Goal: Task Accomplishment & Management: Use online tool/utility

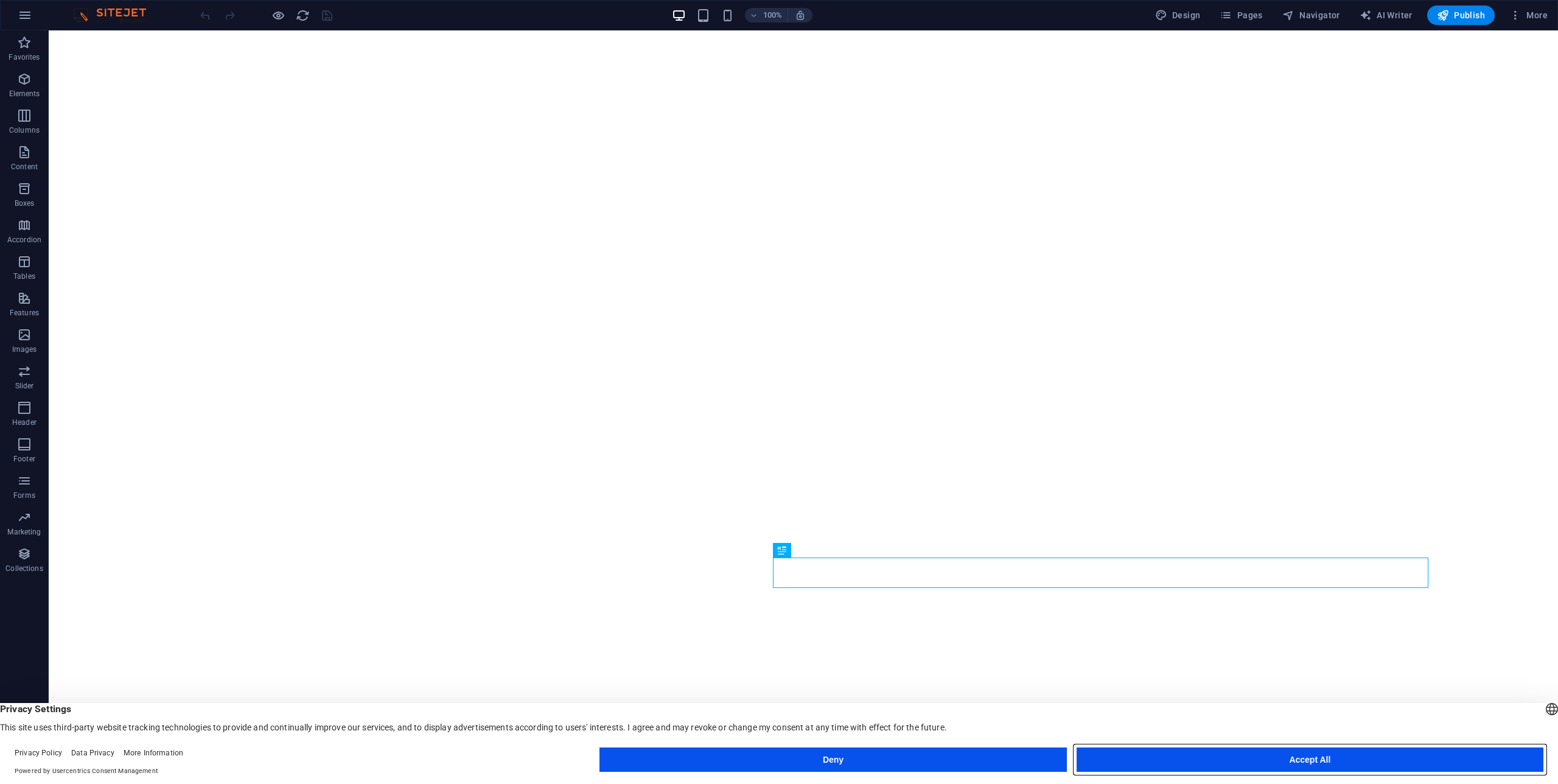
click at [1310, 759] on button "Accept All" at bounding box center [1310, 759] width 467 height 25
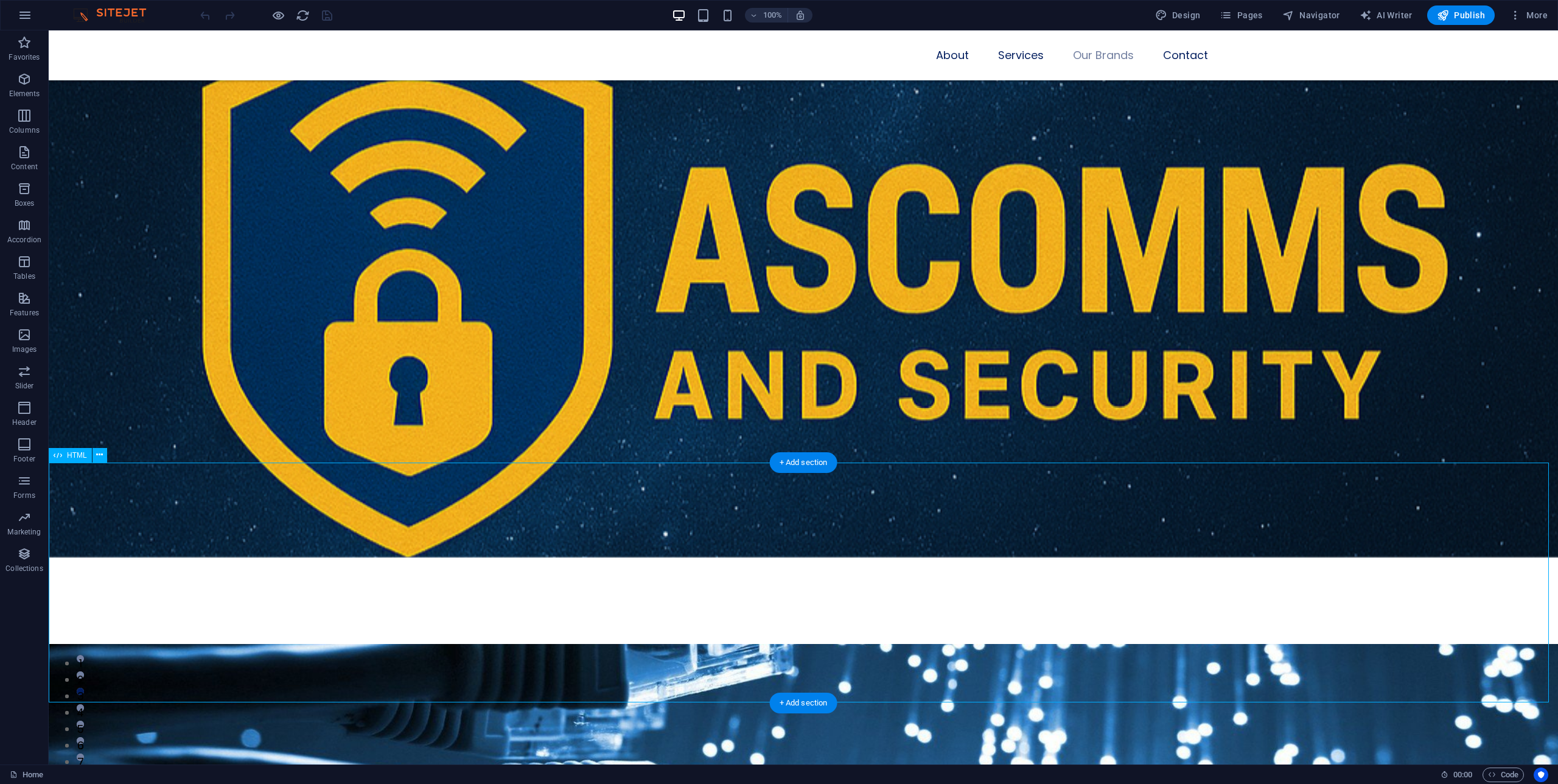
scroll to position [4096, 0]
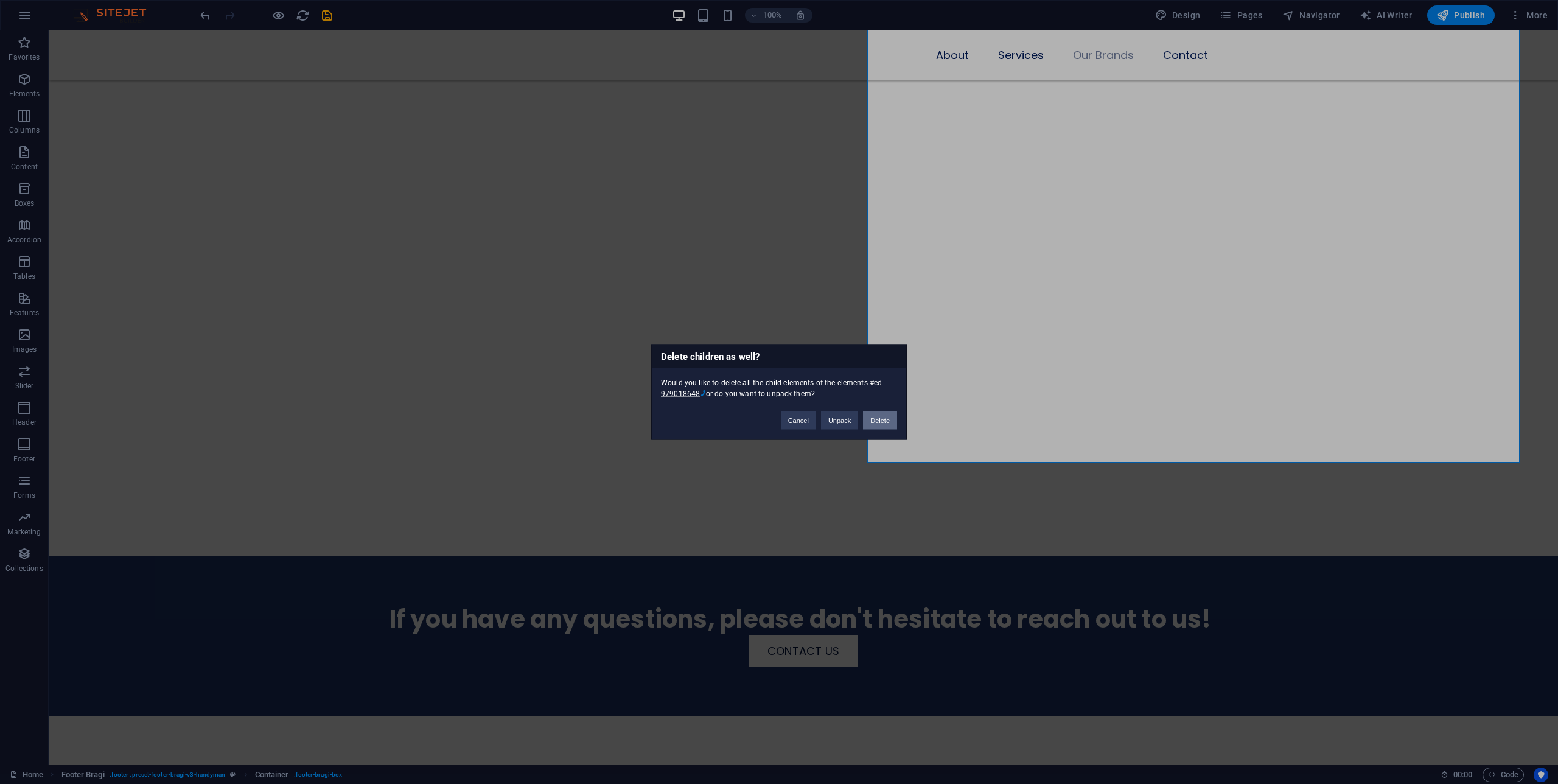
click at [882, 418] on button "Delete" at bounding box center [880, 421] width 34 height 19
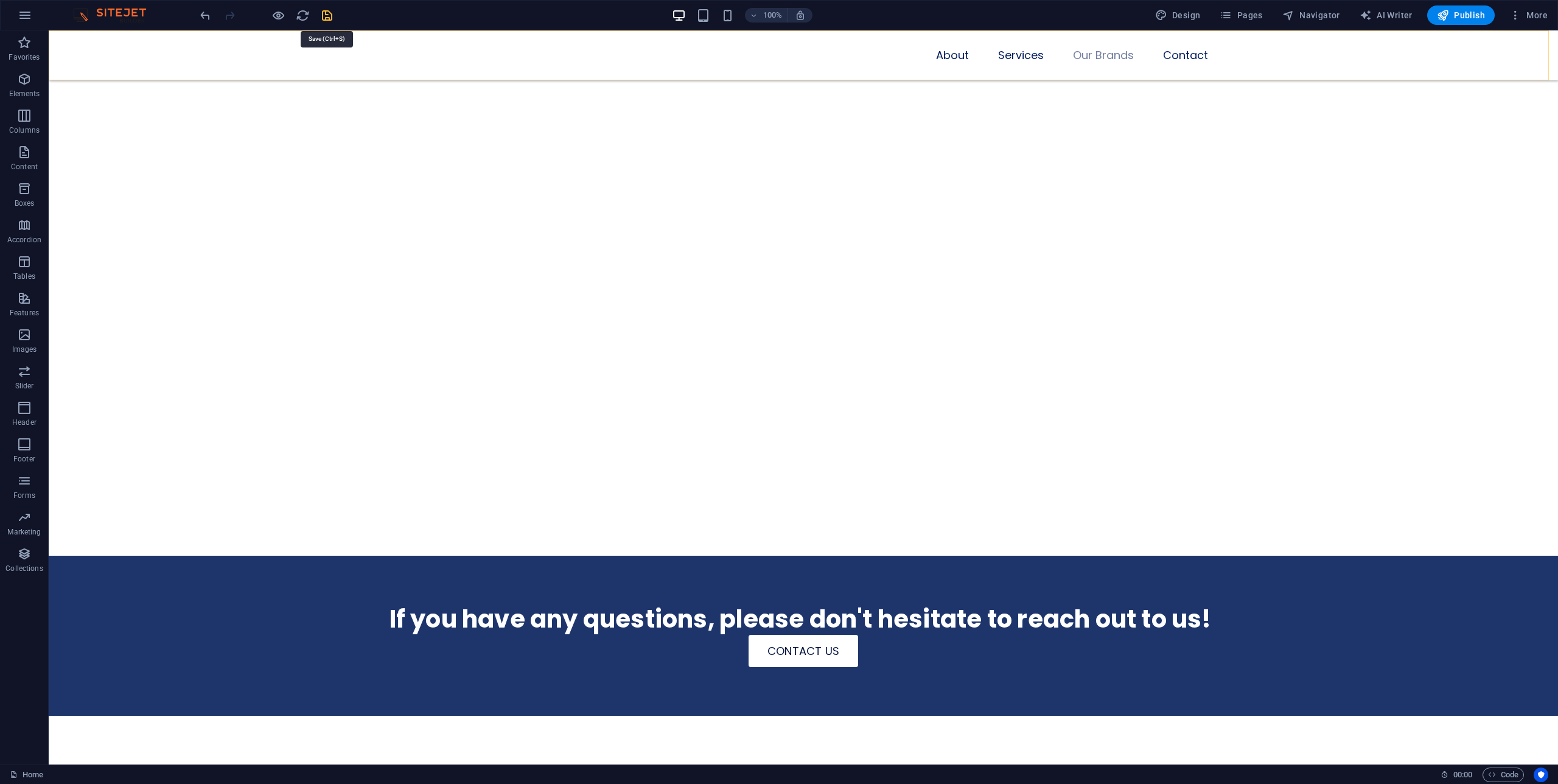
click at [333, 14] on icon "save" at bounding box center [327, 15] width 14 height 14
checkbox input "false"
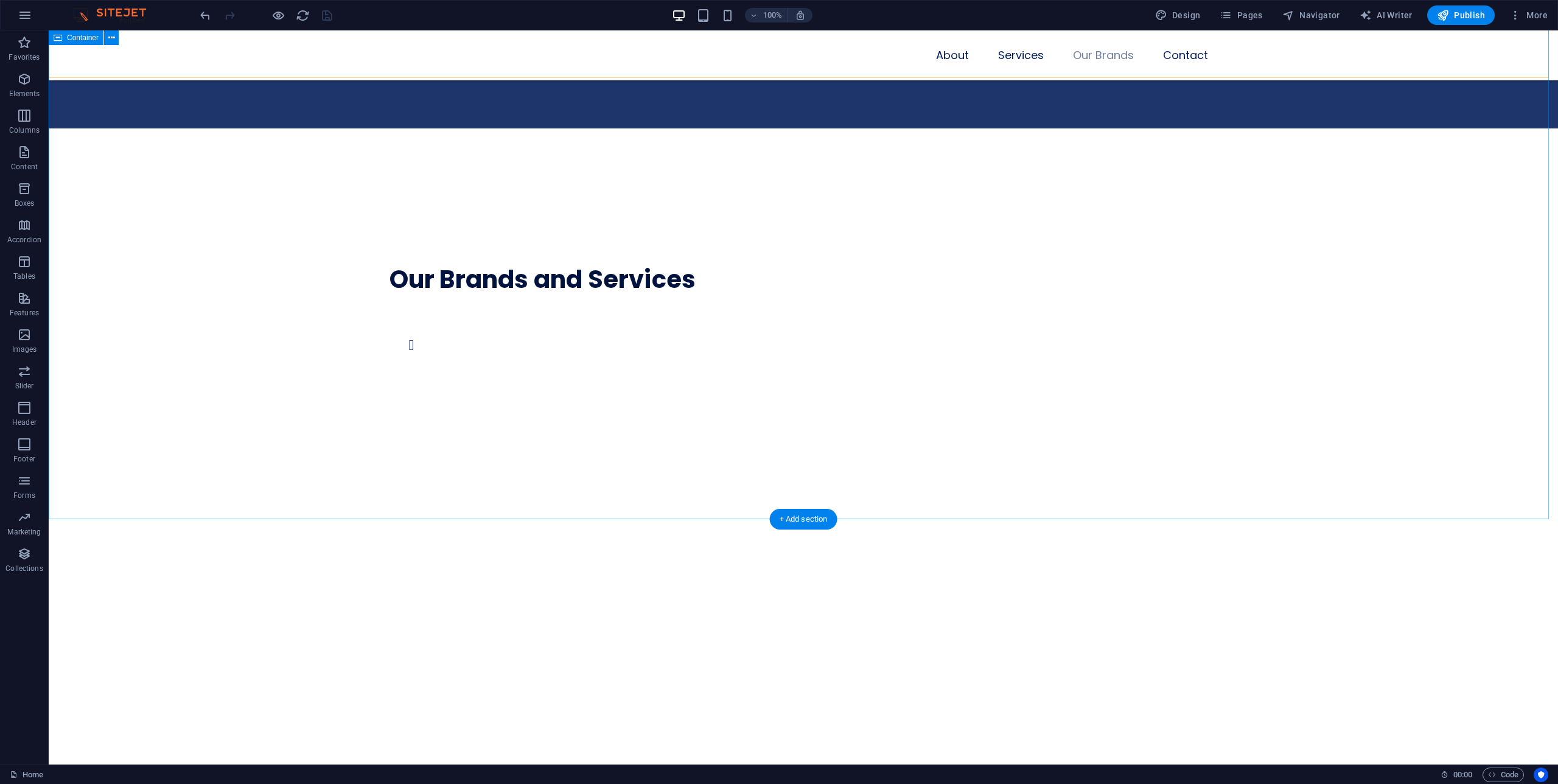
scroll to position [3634, 0]
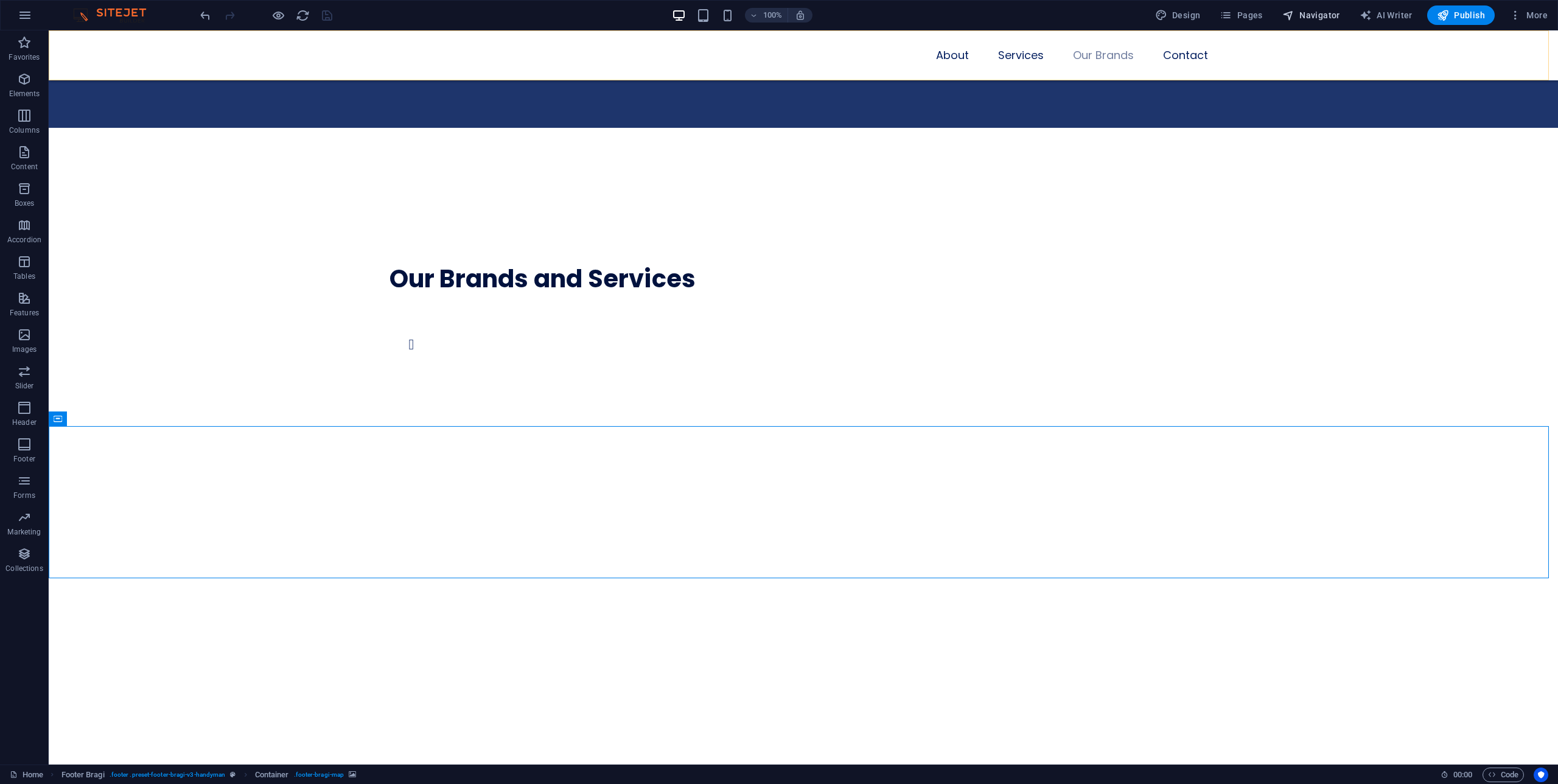
click at [1319, 17] on span "Navigator" at bounding box center [1311, 15] width 58 height 12
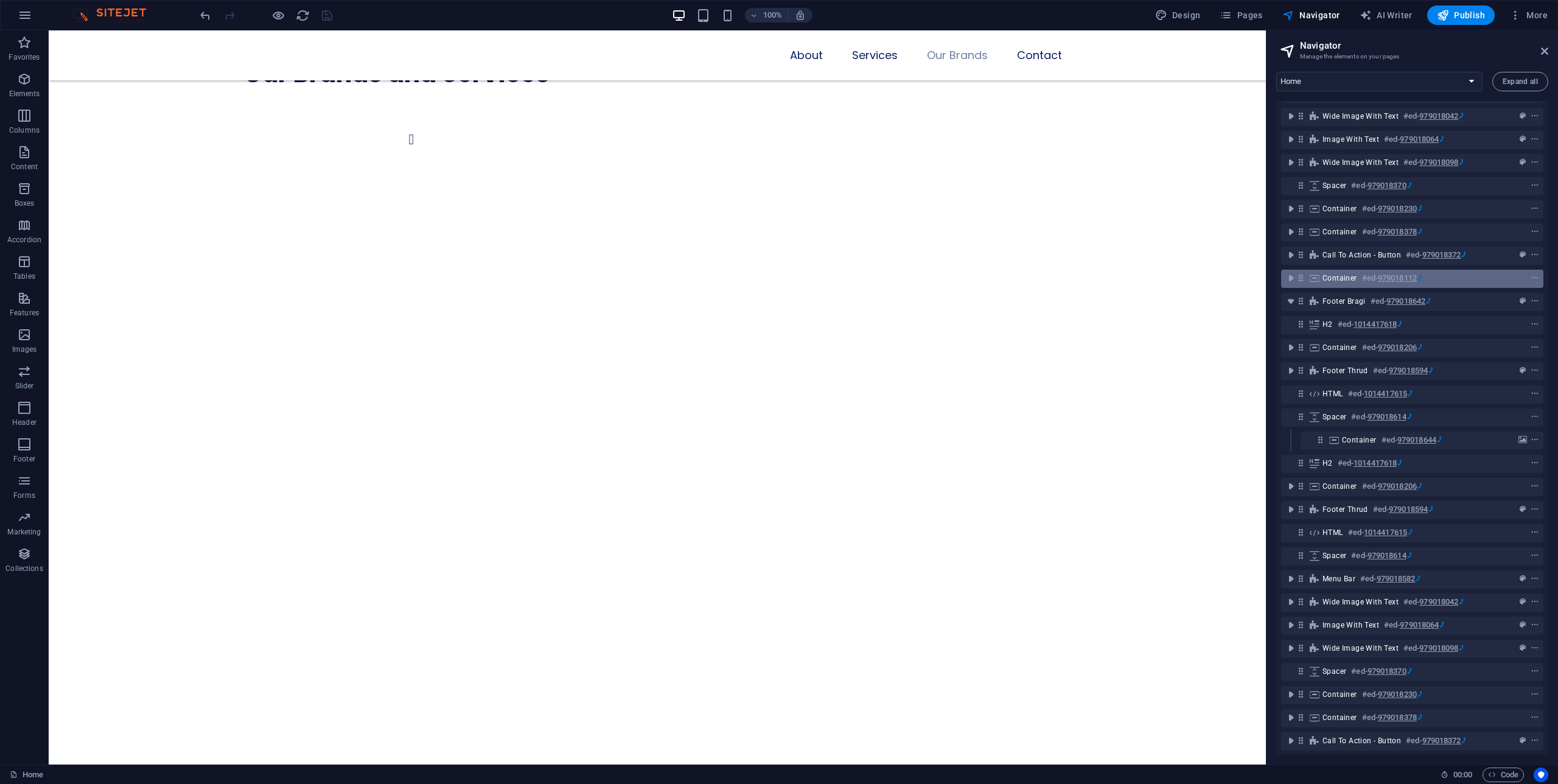
scroll to position [0, 0]
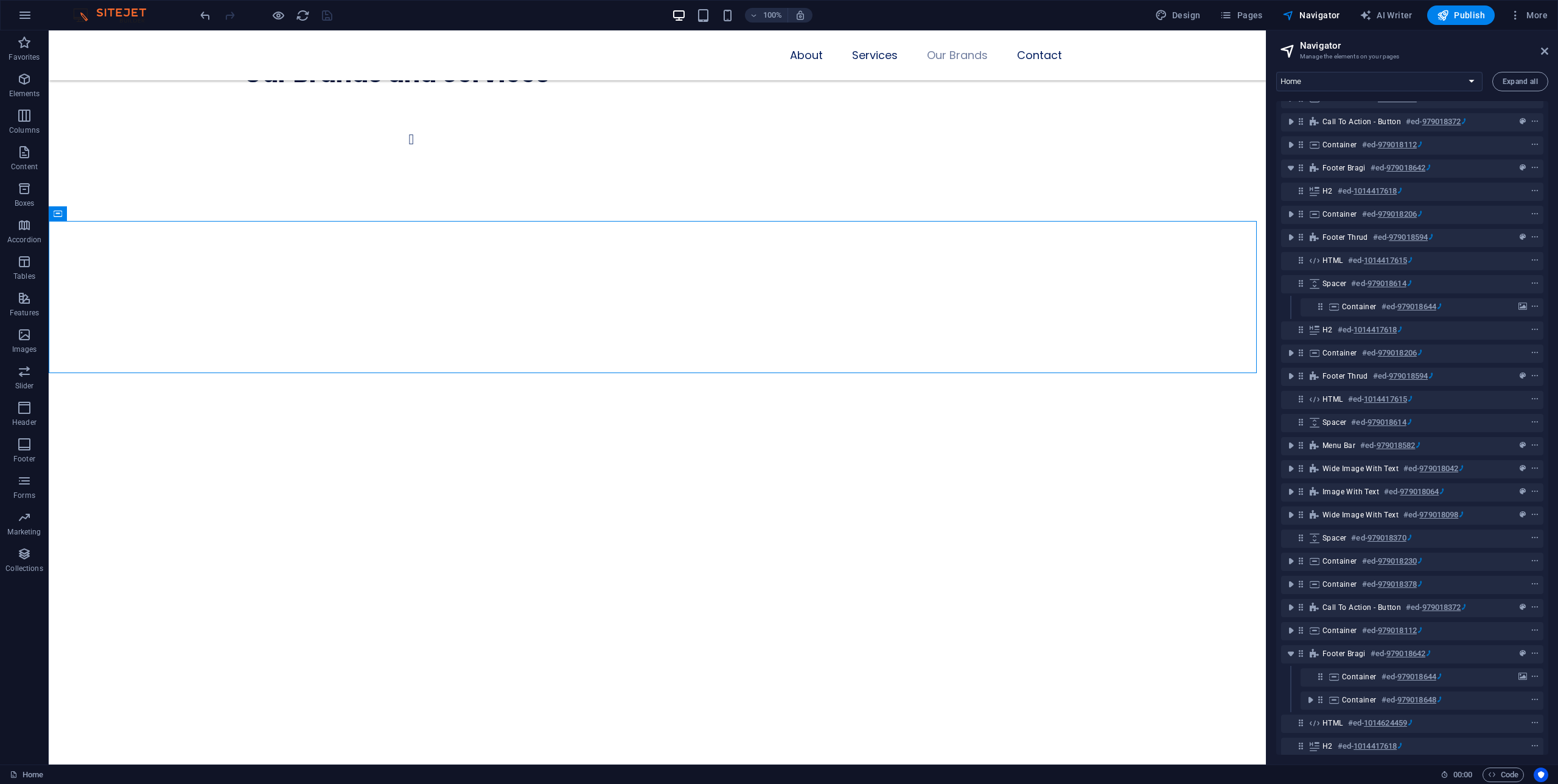
scroll to position [262, 0]
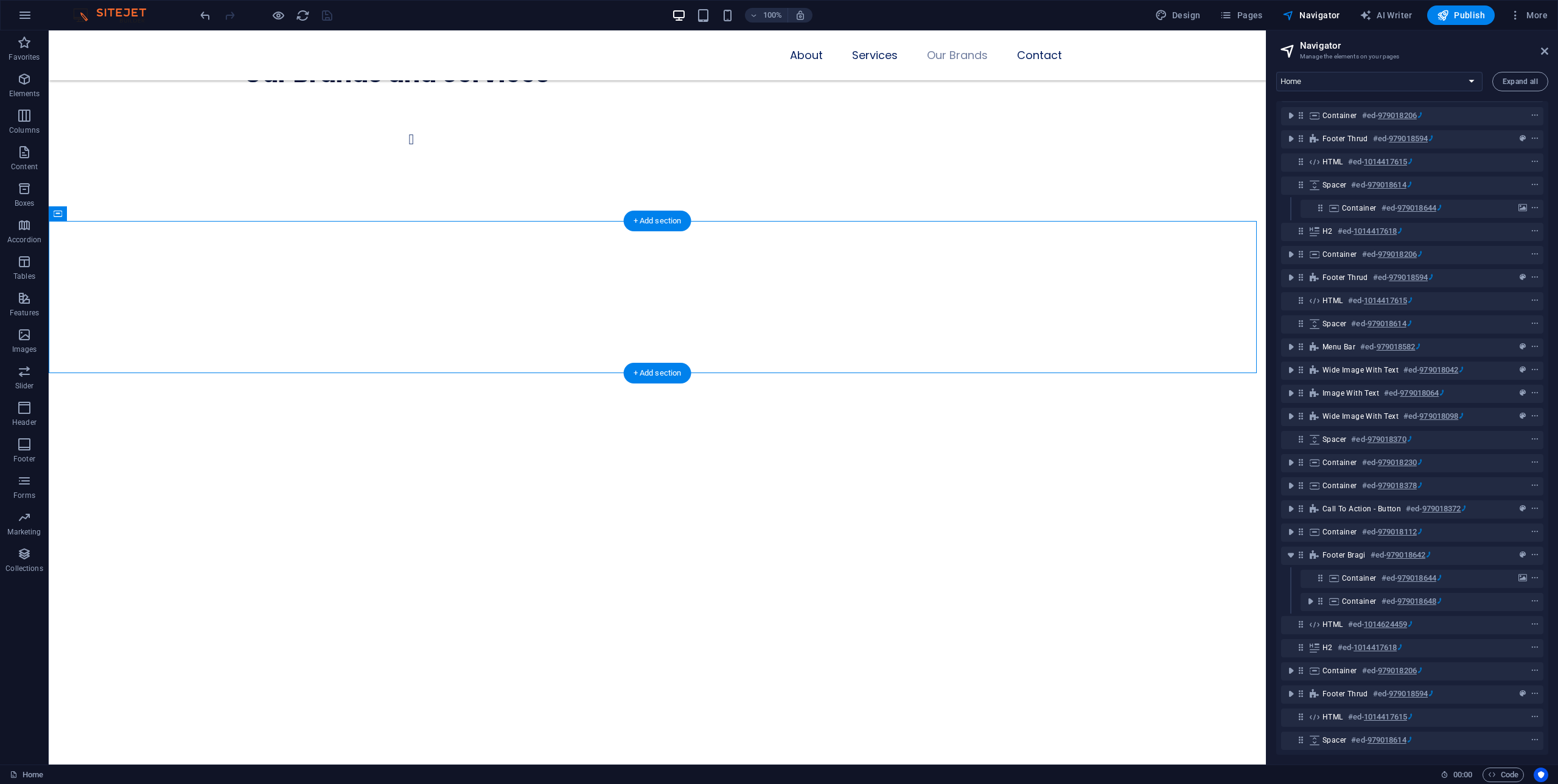
select select "px"
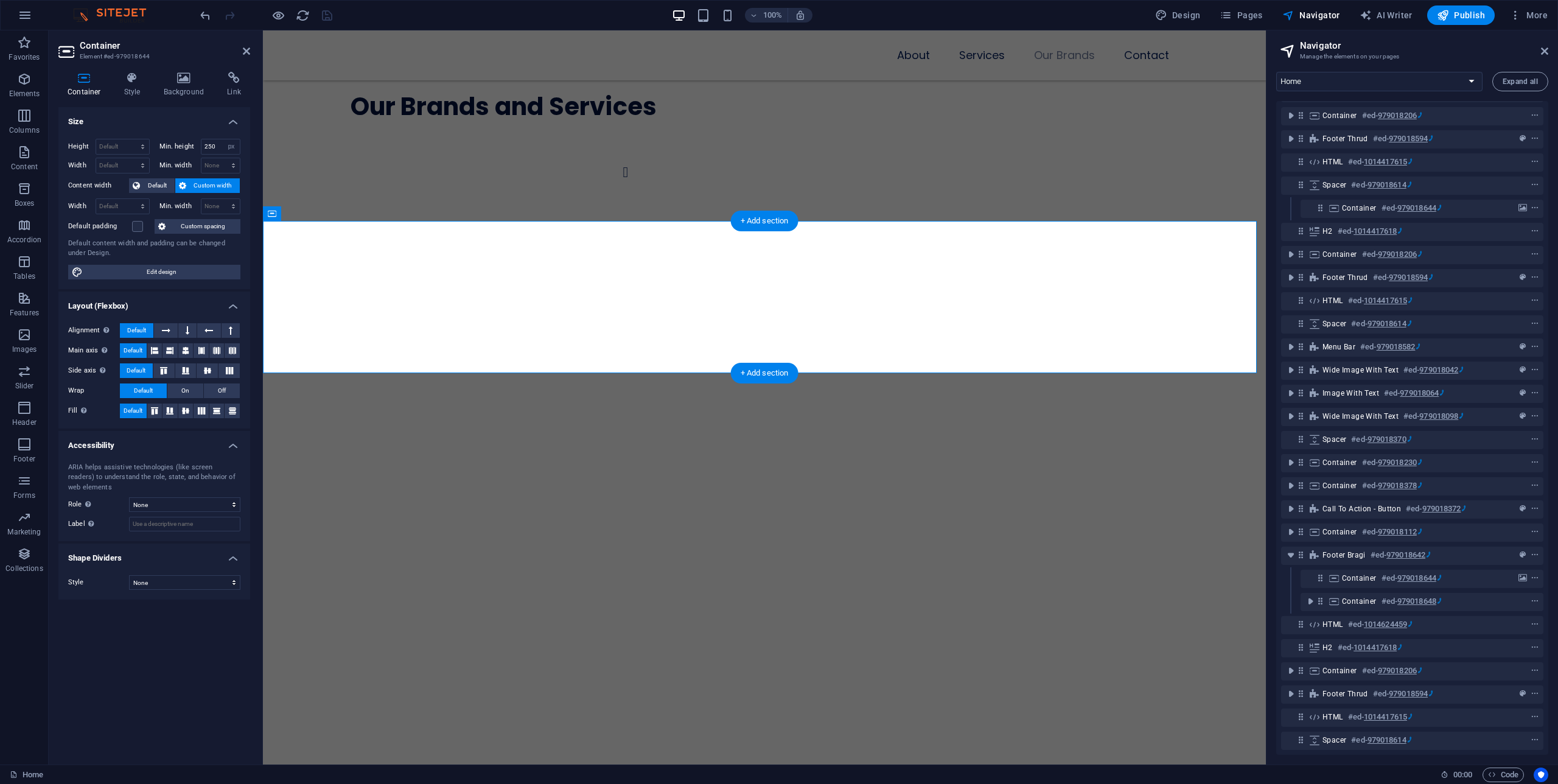
drag, startPoint x: 1259, startPoint y: 315, endPoint x: 1042, endPoint y: 309, distance: 217.1
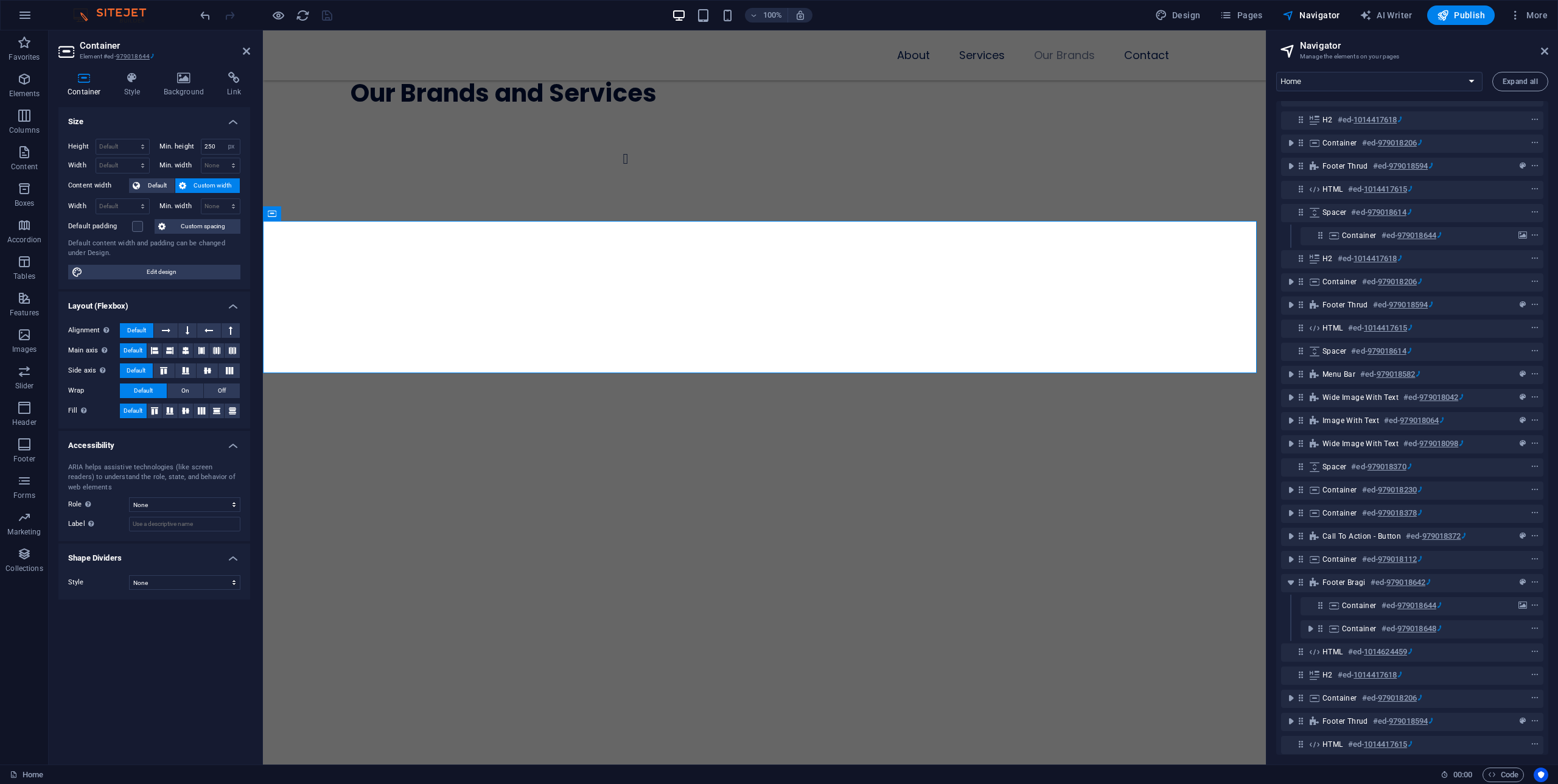
scroll to position [0, 0]
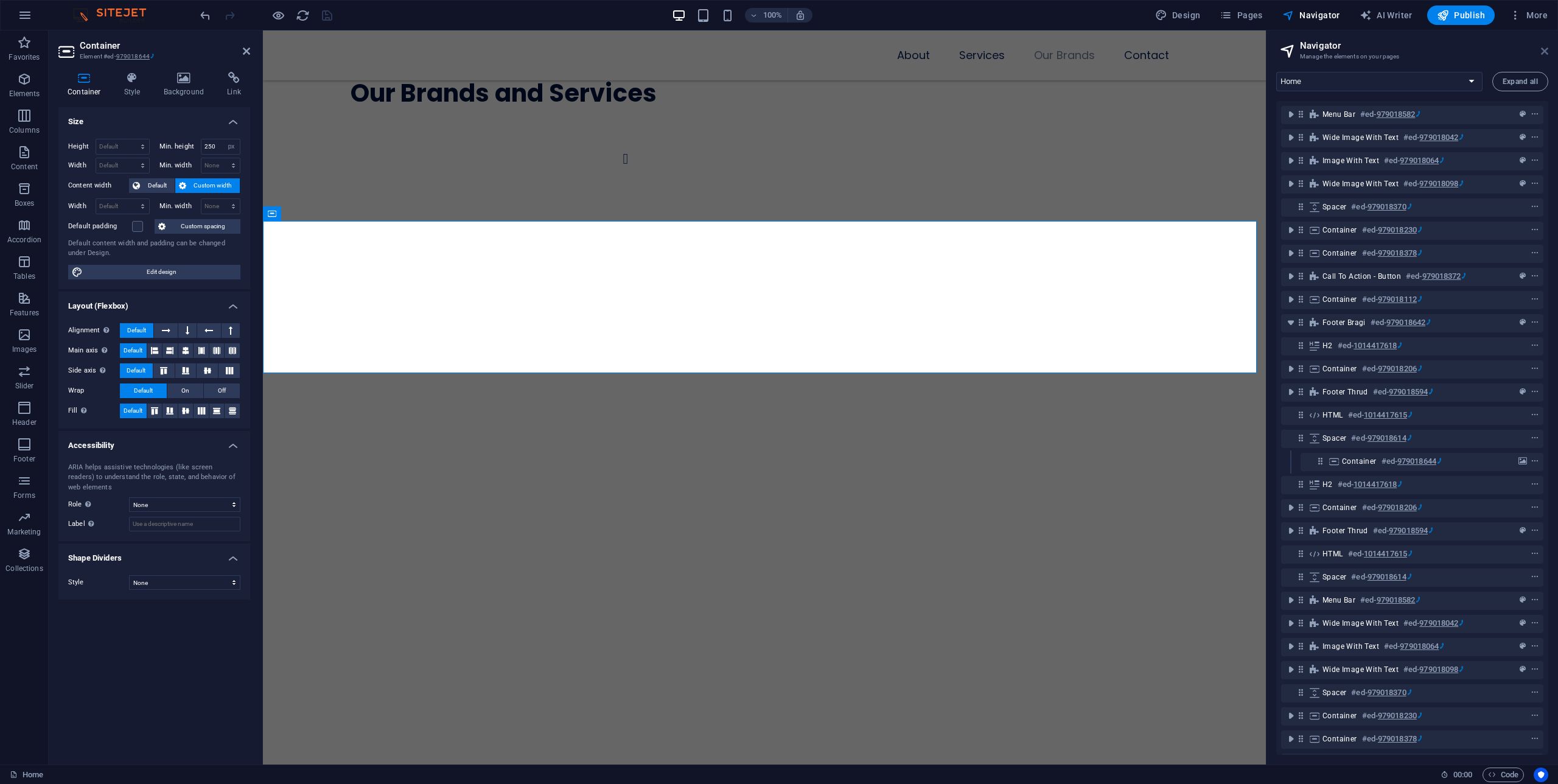
click at [1543, 52] on icon at bounding box center [1545, 51] width 7 height 10
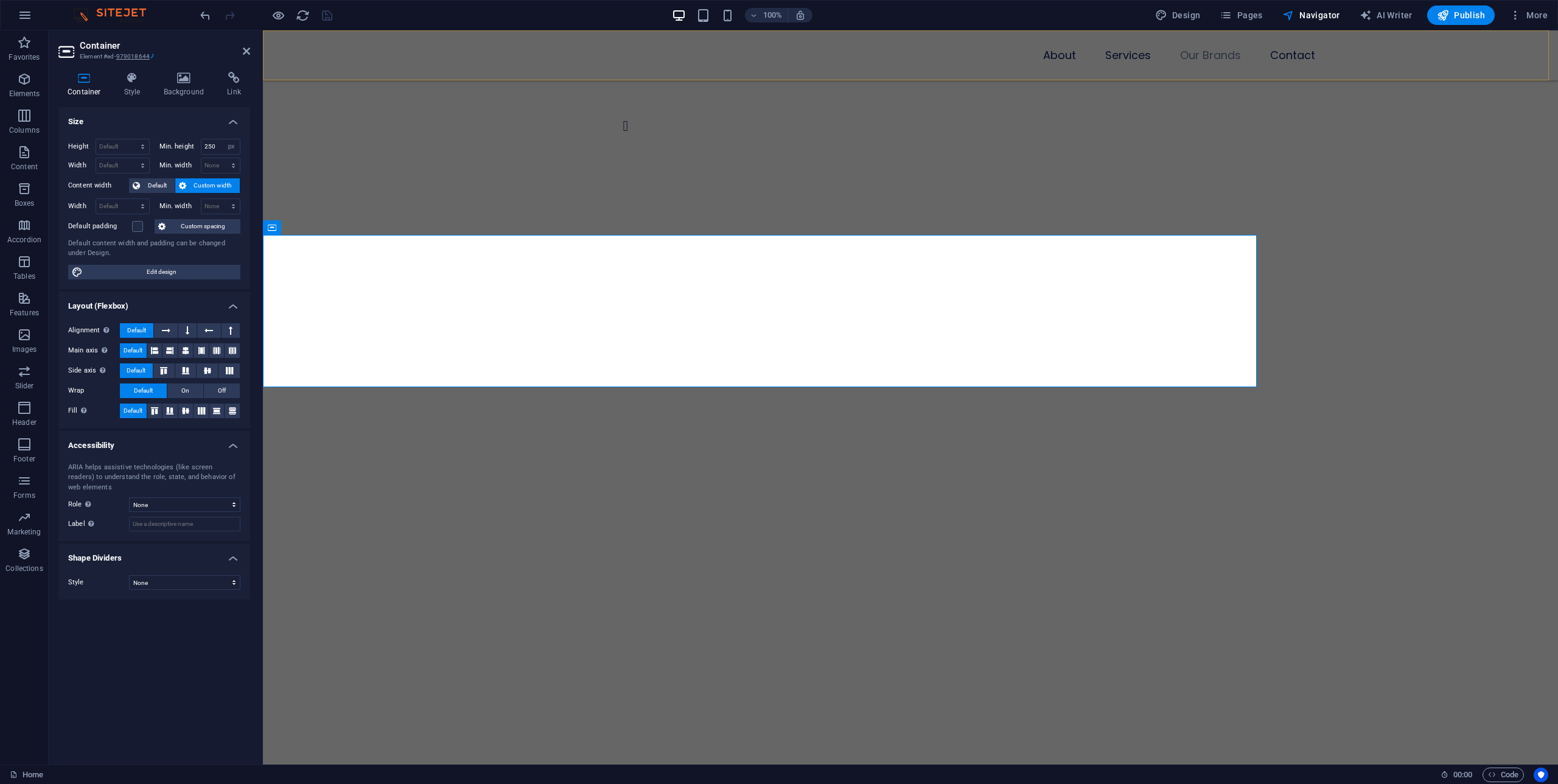
scroll to position [3839, 0]
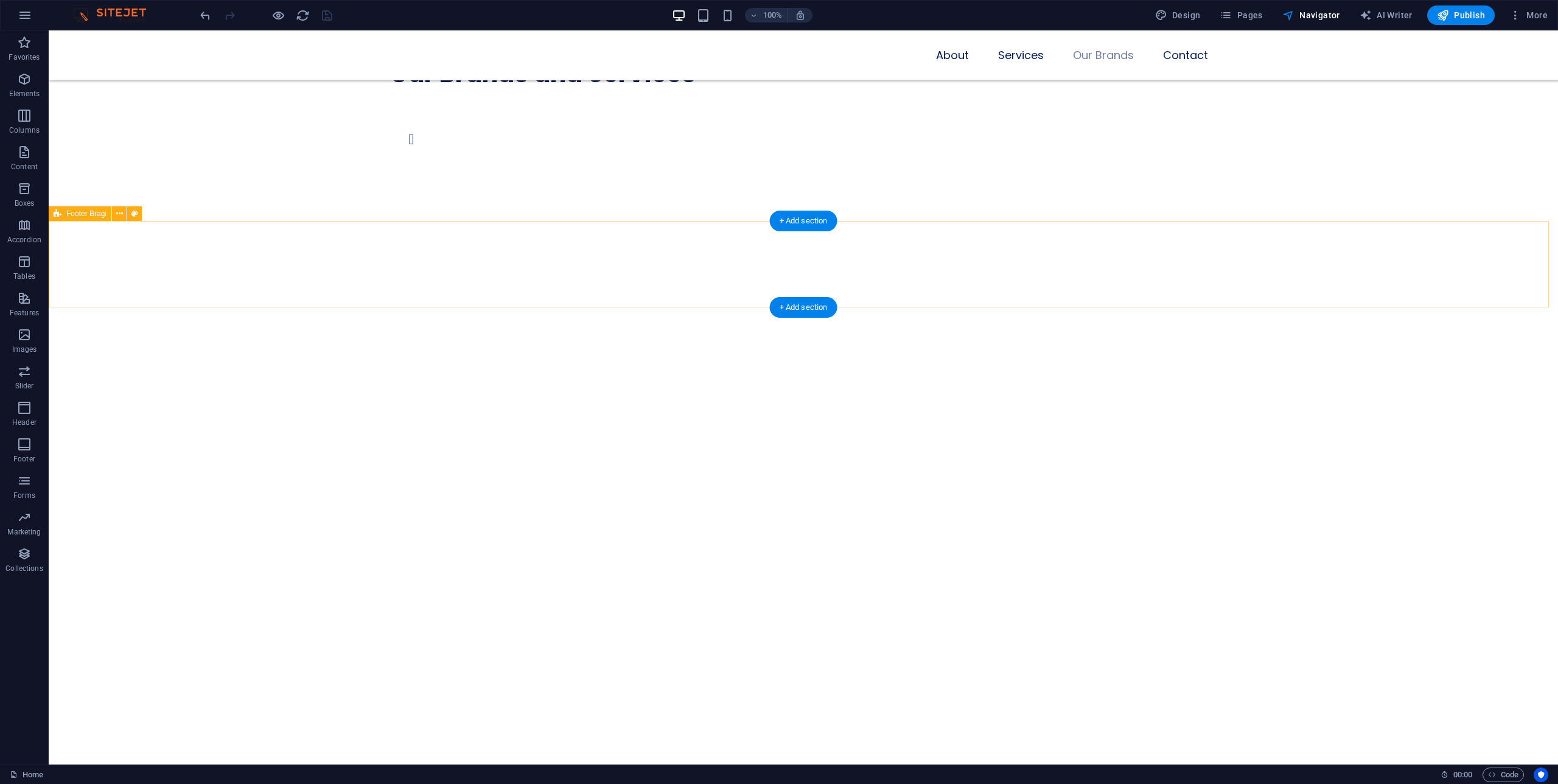
drag, startPoint x: 334, startPoint y: 88, endPoint x: 343, endPoint y: 46, distance: 43.0
click at [348, 19] on div "100% Design Pages Navigator AI Writer Publish More" at bounding box center [875, 15] width 1355 height 19
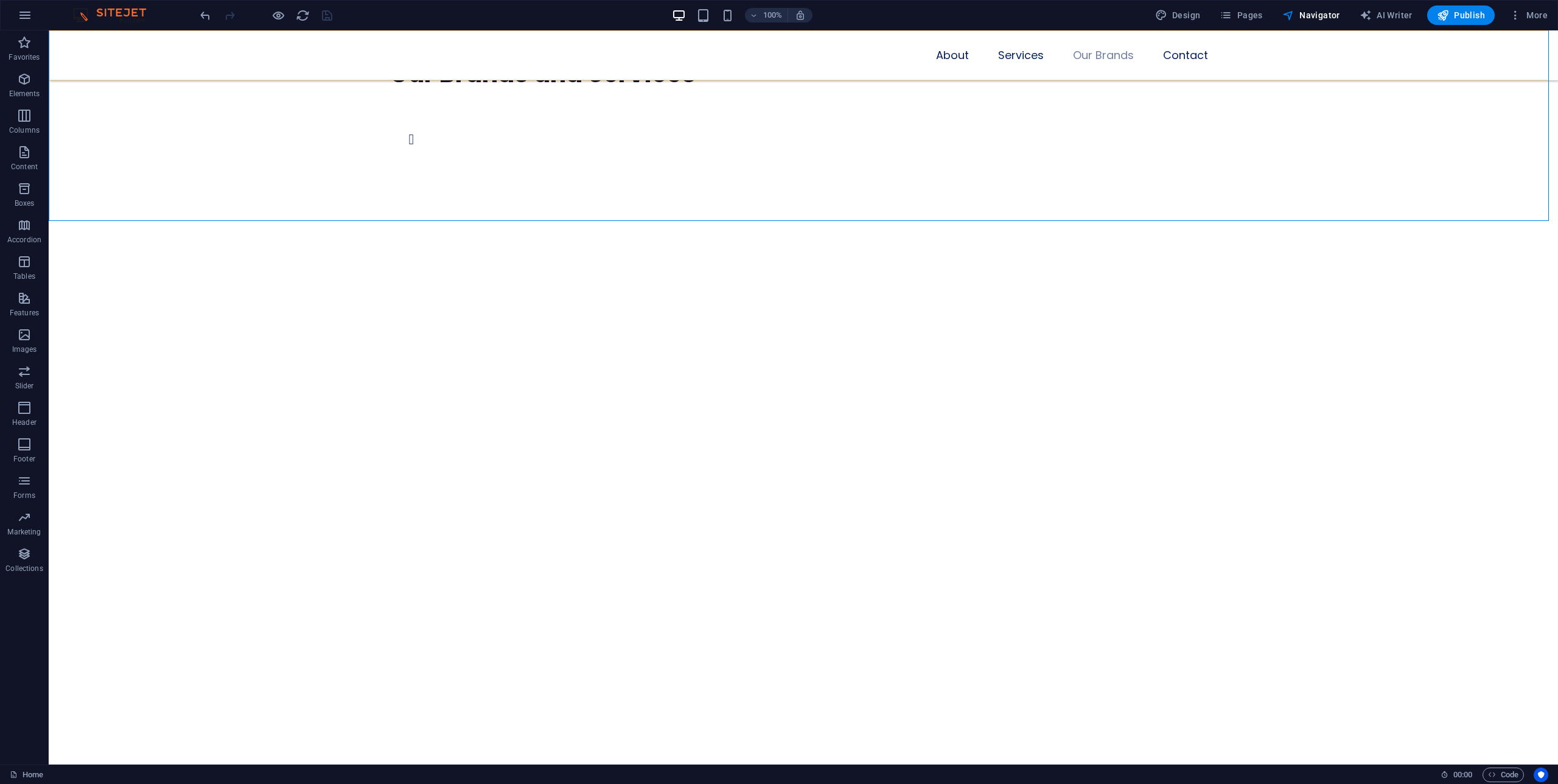
click at [325, 19] on div at bounding box center [265, 15] width 136 height 19
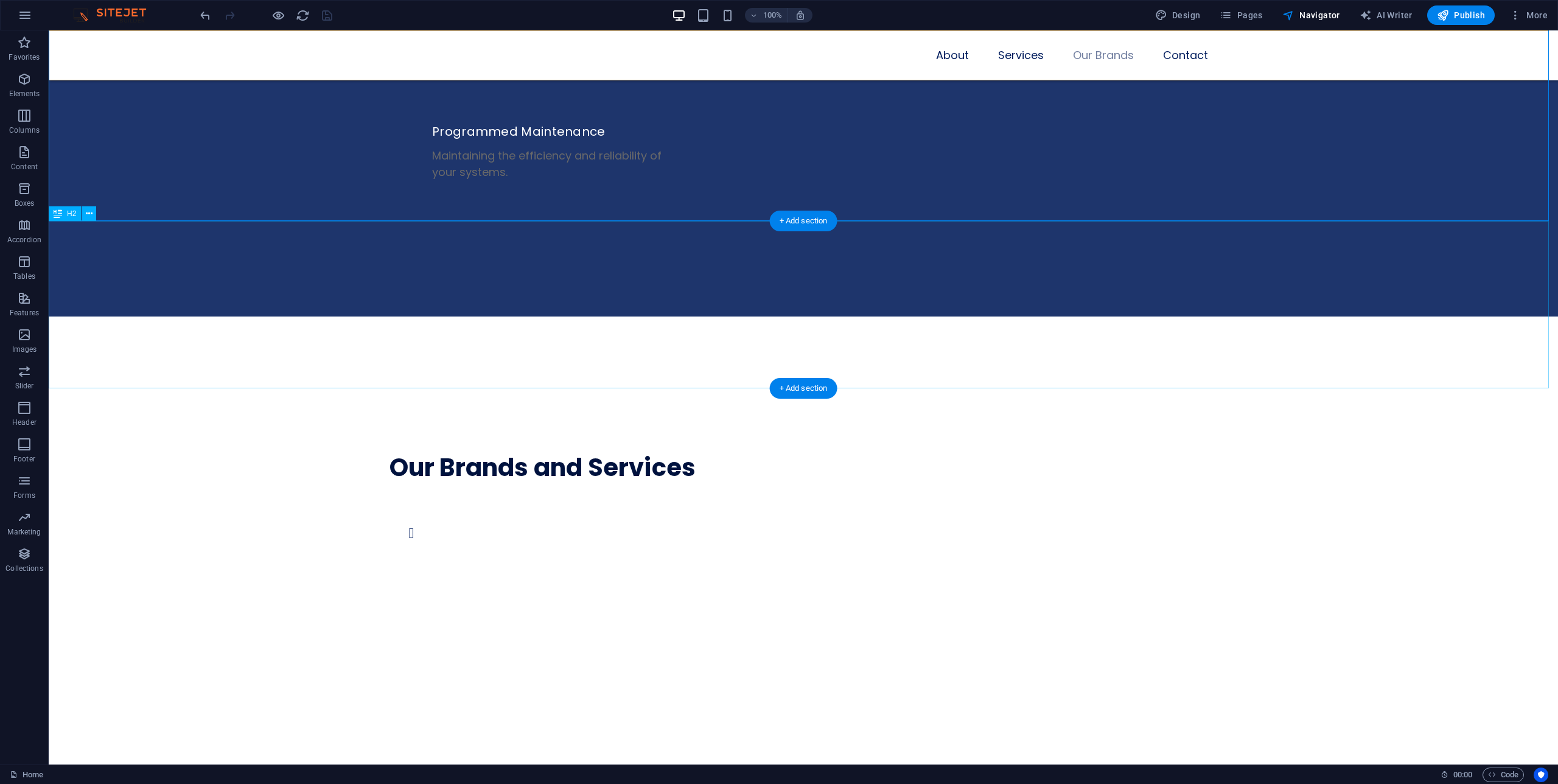
scroll to position [3273, 0]
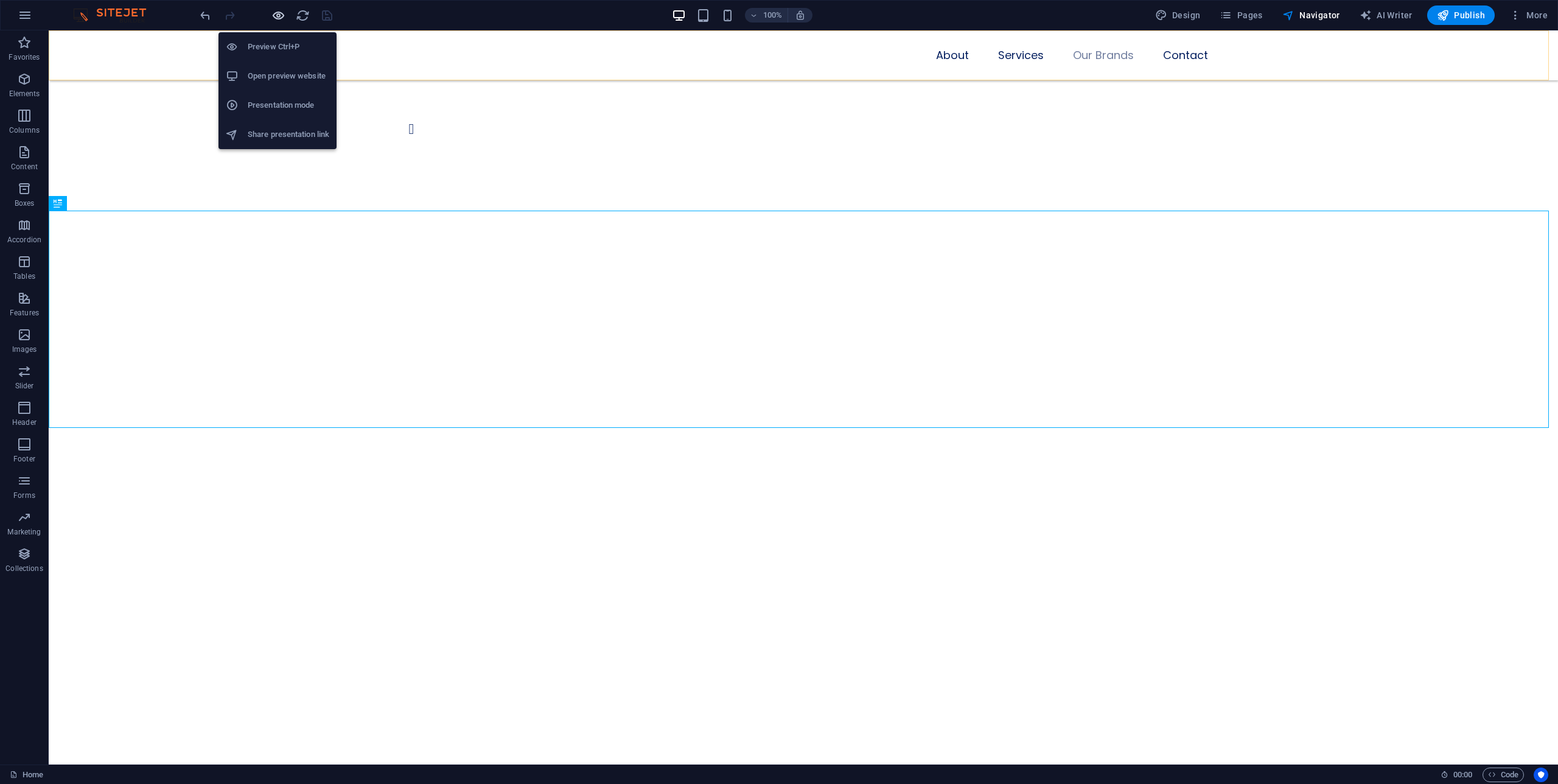
click at [282, 15] on icon "button" at bounding box center [278, 15] width 14 height 14
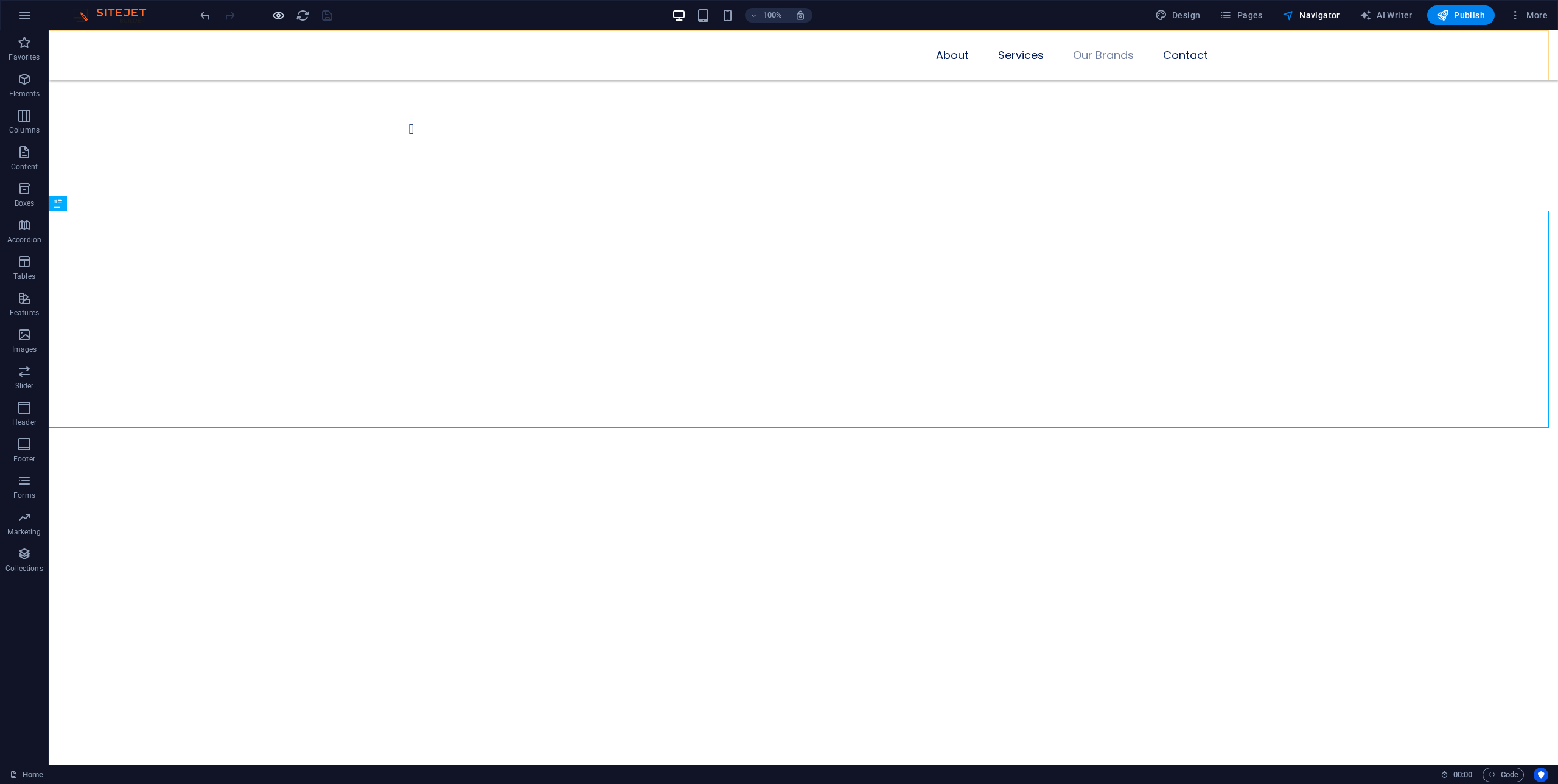
click at [285, 10] on div at bounding box center [265, 15] width 136 height 19
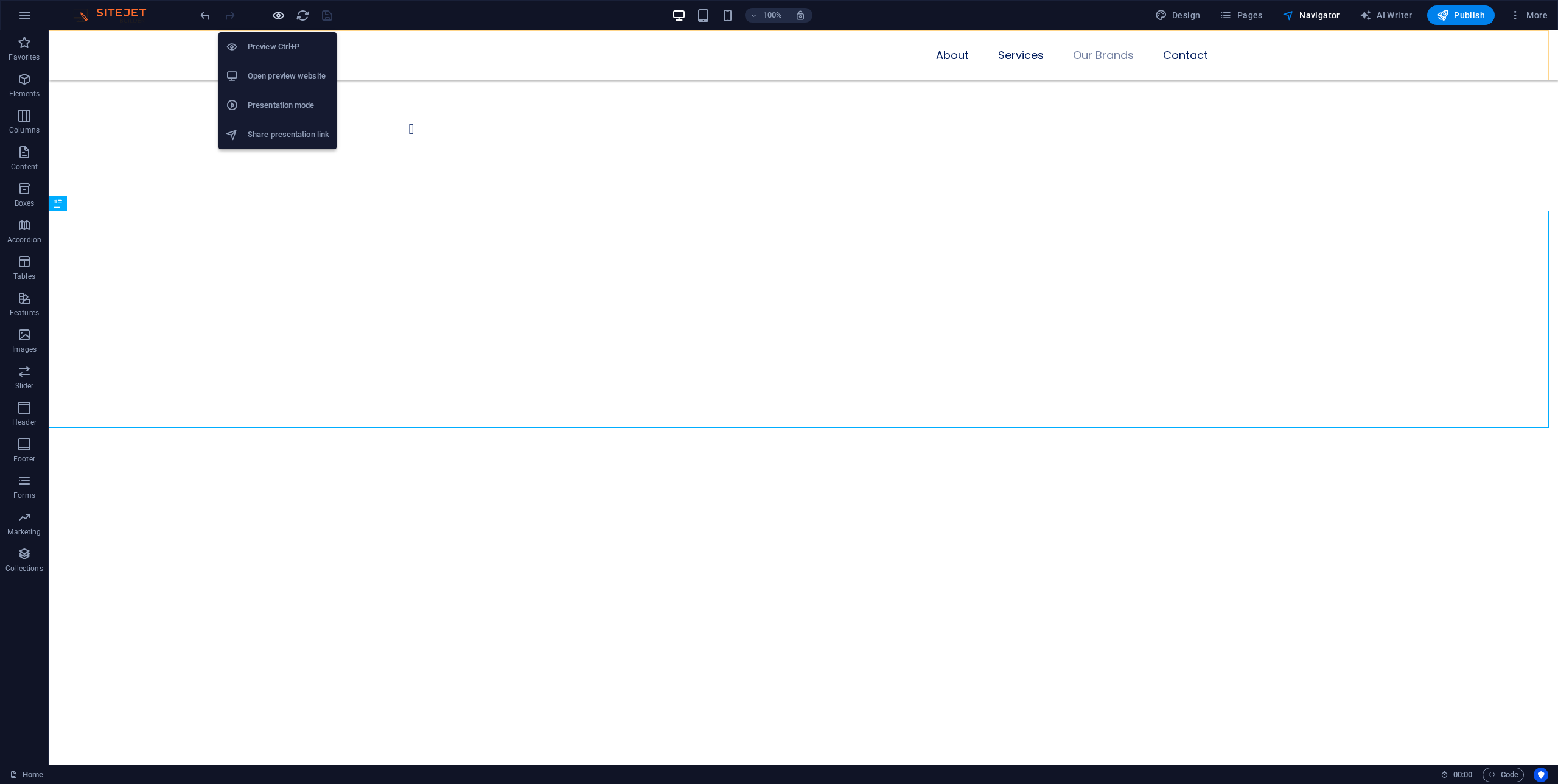
click at [285, 10] on icon "button" at bounding box center [278, 15] width 14 height 14
click at [284, 10] on icon "button" at bounding box center [278, 15] width 14 height 14
